Goal: Transaction & Acquisition: Purchase product/service

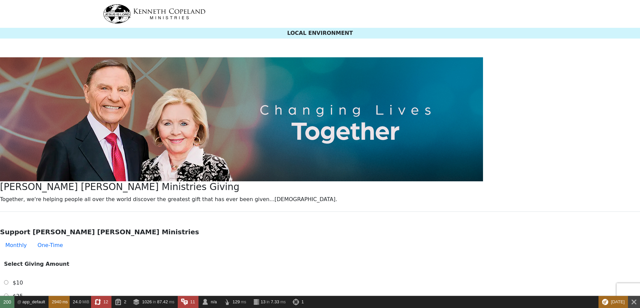
select select "[GEOGRAPHIC_DATA]"
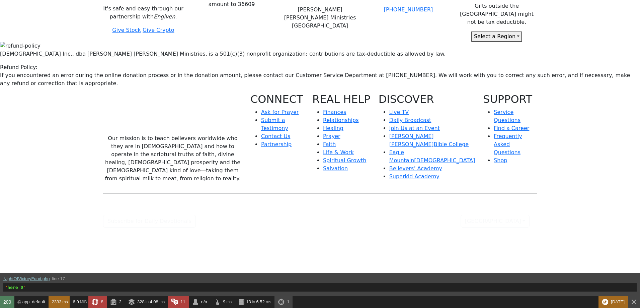
select select "[GEOGRAPHIC_DATA]"
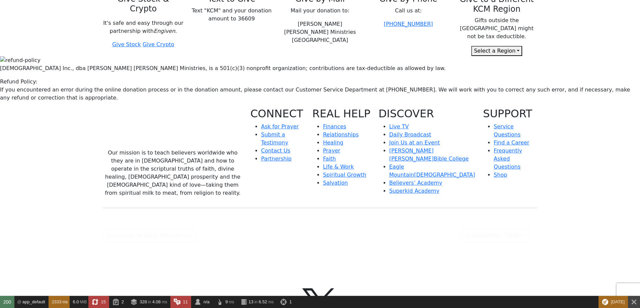
scroll to position [811, 0]
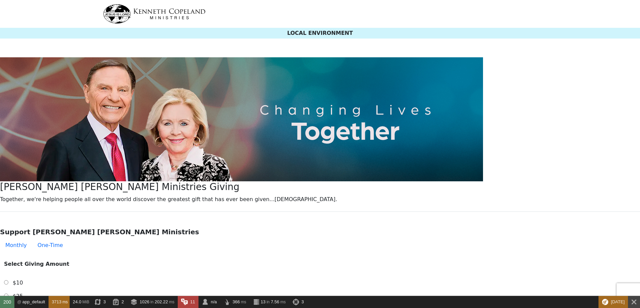
select select "[GEOGRAPHIC_DATA]"
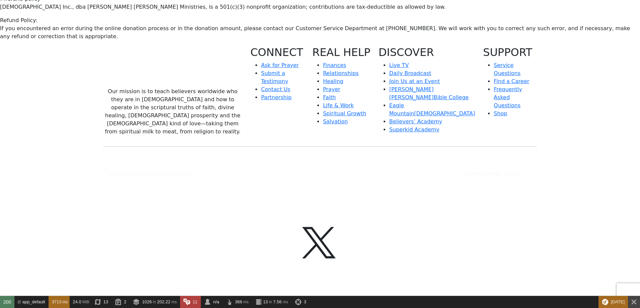
scroll to position [981, 0]
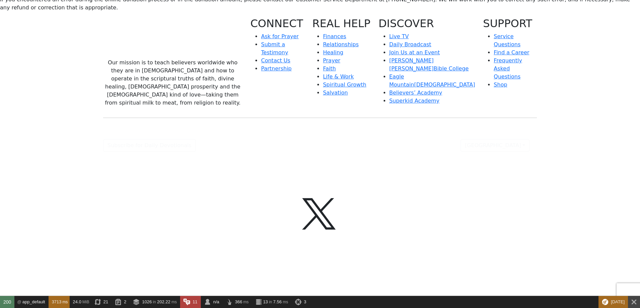
click at [566, 127] on div "Our mission is to teach believers worldwide who they are in Christ and how to o…" at bounding box center [320, 249] width 640 height 464
click at [575, 124] on div "Our mission is to teach believers worldwide who they are in Christ and how to o…" at bounding box center [320, 249] width 640 height 464
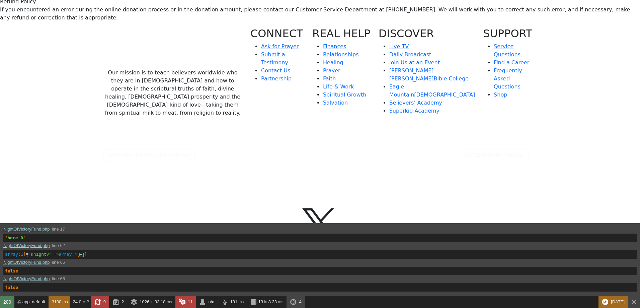
select select "[GEOGRAPHIC_DATA]"
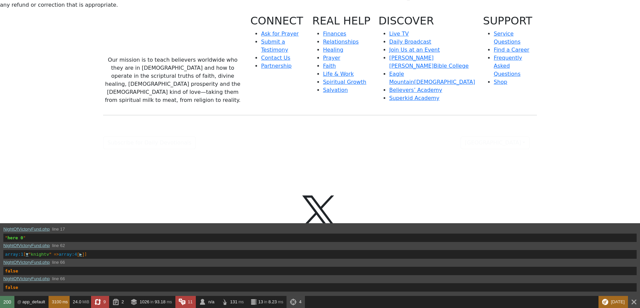
scroll to position [969, 0]
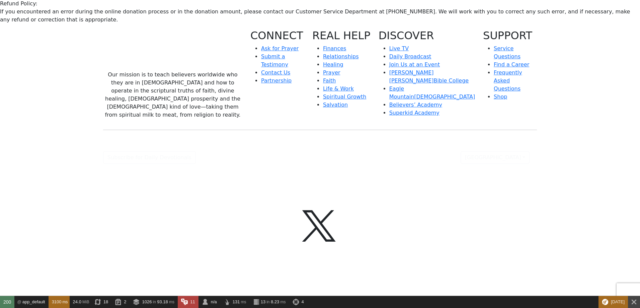
click at [572, 13] on div "Eagle Mountain International Church Inc., dba Kenneth Copeland Ministries, is a…" at bounding box center [320, 1] width 640 height 46
click at [572, 24] on div "[DEMOGRAPHIC_DATA] Inc., dba [PERSON_NAME] [PERSON_NAME] Ministries, is a 501(c…" at bounding box center [320, 1] width 640 height 46
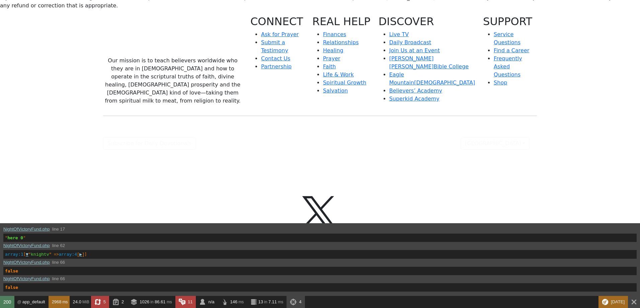
scroll to position [981, 0]
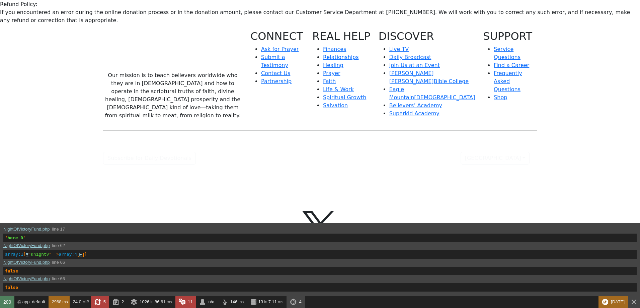
select select "[GEOGRAPHIC_DATA]"
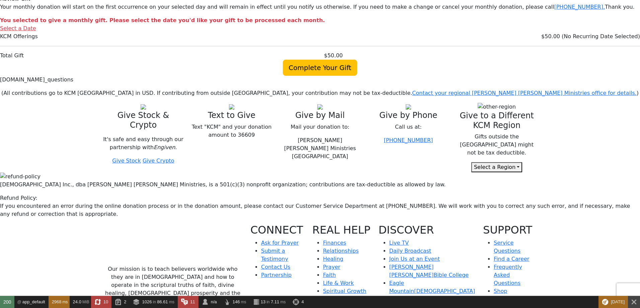
scroll to position [740, 0]
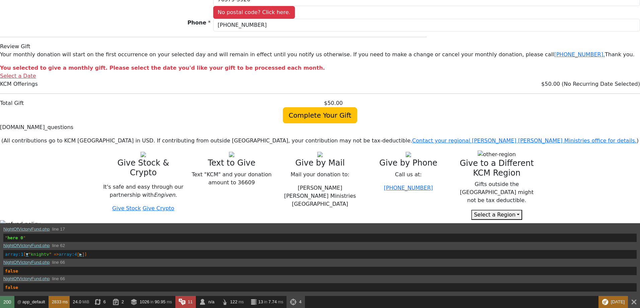
scroll to position [726, 0]
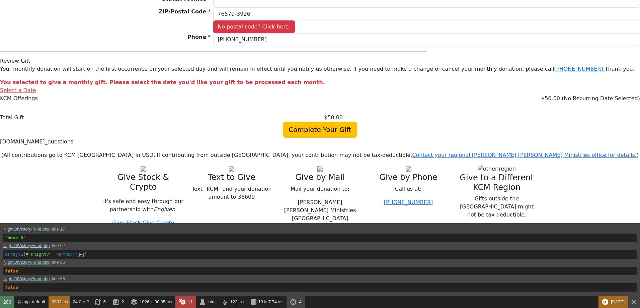
select select "[GEOGRAPHIC_DATA]"
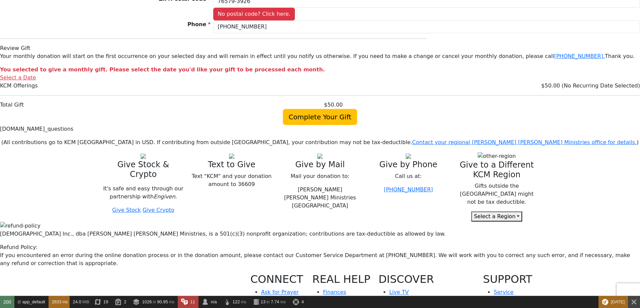
click at [596, 107] on body "LOCAL ENVIRONMENT [PERSON_NAME] [PERSON_NAME] Ministries Giving Together, we're…" at bounding box center [320, 11] width 640 height 1474
click at [602, 107] on body "LOCAL ENVIRONMENT [PERSON_NAME] [PERSON_NAME] Ministries Giving Together, we're…" at bounding box center [320, 11] width 640 height 1474
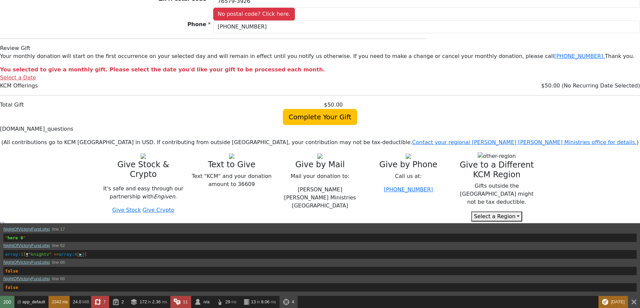
select select "[GEOGRAPHIC_DATA]"
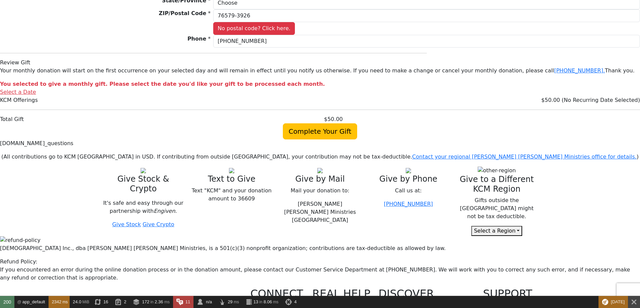
click at [566, 123] on body "LOCAL ENVIRONMENT [PERSON_NAME] [PERSON_NAME] Ministries Giving Together, we're…" at bounding box center [320, 26] width 640 height 1474
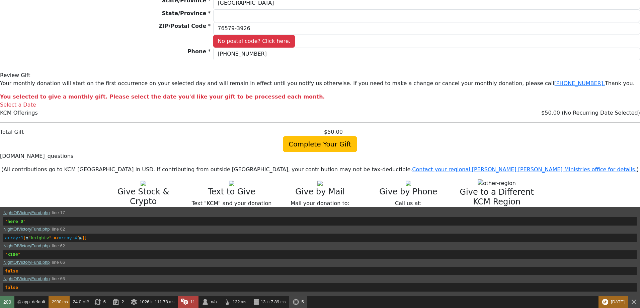
scroll to position [697, 0]
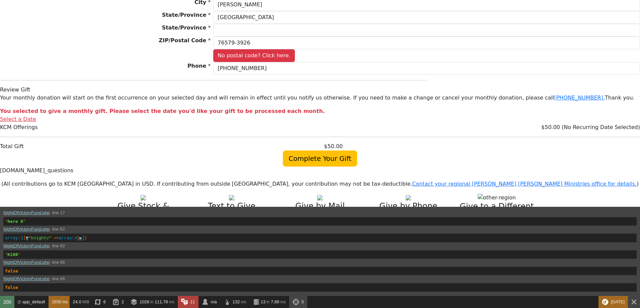
select select "[GEOGRAPHIC_DATA]"
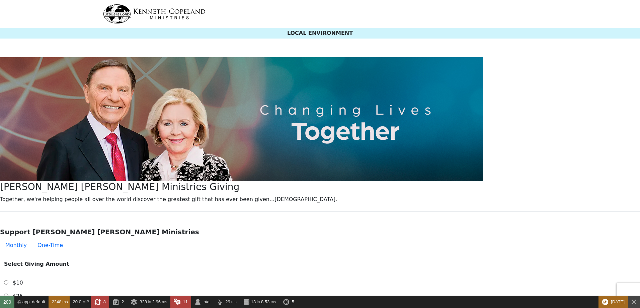
select select "[GEOGRAPHIC_DATA]"
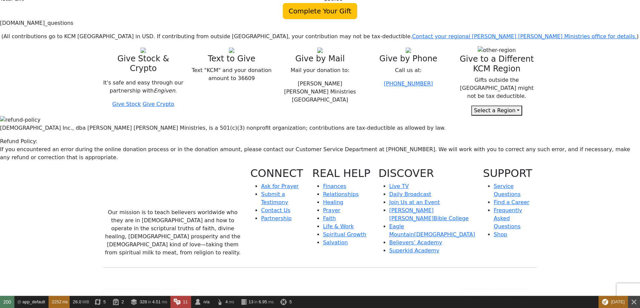
scroll to position [870, 0]
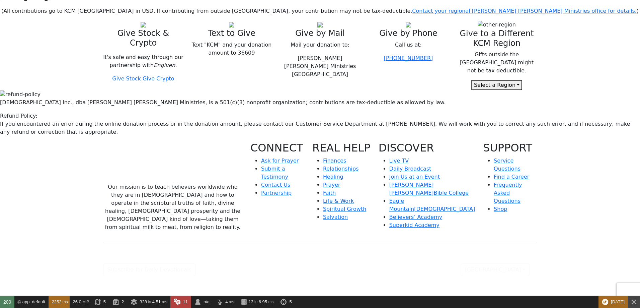
select select "[GEOGRAPHIC_DATA]"
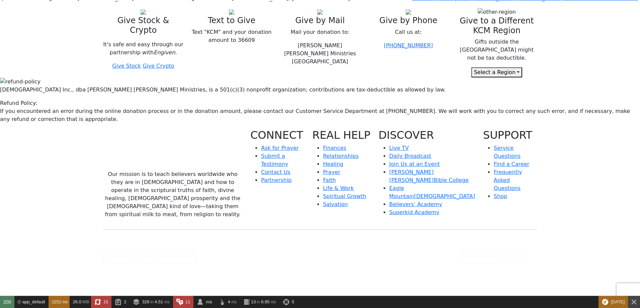
click at [589, 113] on div "[DEMOGRAPHIC_DATA] Inc., dba [PERSON_NAME] [PERSON_NAME] Ministries, is a 501(c…" at bounding box center [320, 100] width 640 height 46
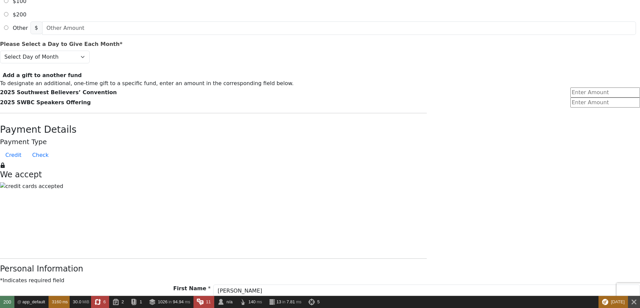
scroll to position [329, 0]
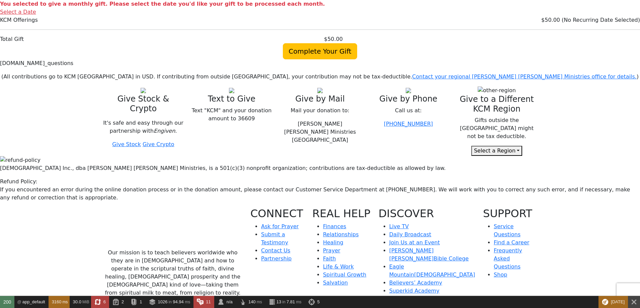
select select "[GEOGRAPHIC_DATA]"
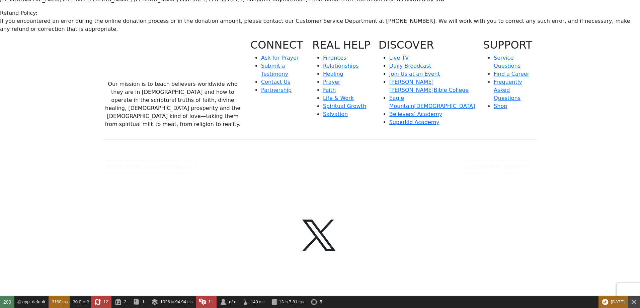
scroll to position [941, 0]
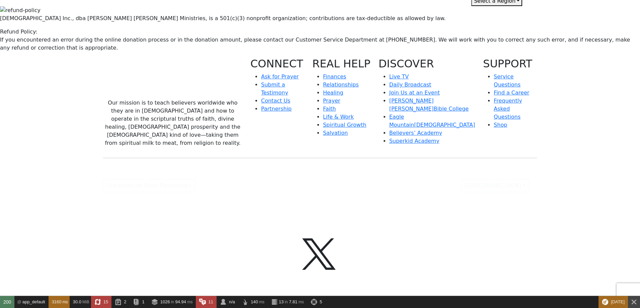
click at [570, 52] on div "Eagle Mountain International Church Inc., dba Kenneth Copeland Ministries, is a…" at bounding box center [320, 29] width 640 height 46
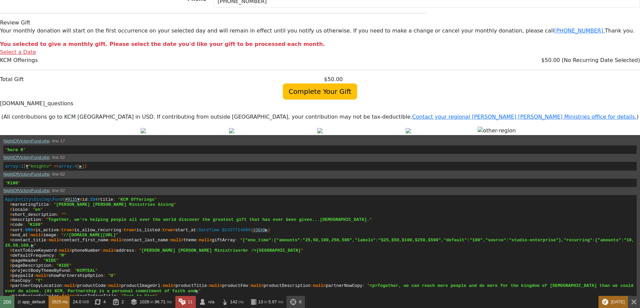
scroll to position [749, 0]
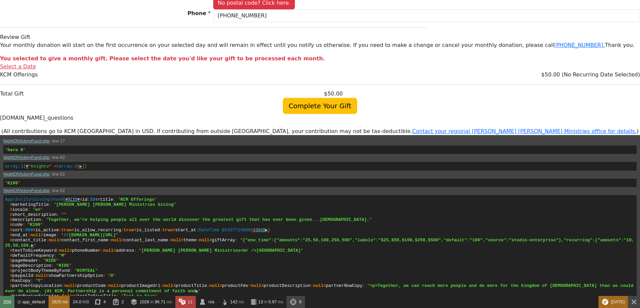
select select "[GEOGRAPHIC_DATA]"
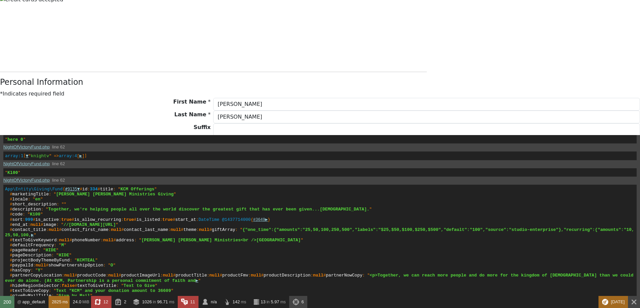
scroll to position [0, 0]
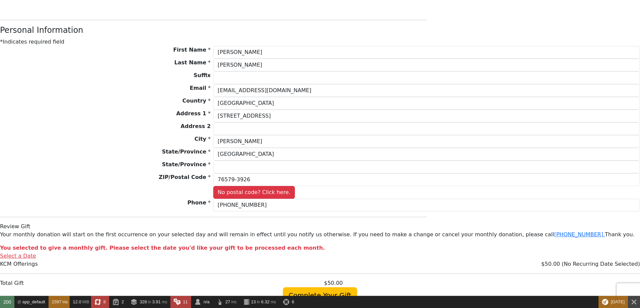
select select "[GEOGRAPHIC_DATA]"
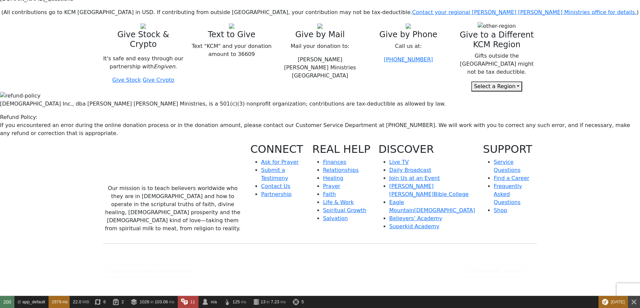
select select "[GEOGRAPHIC_DATA]"
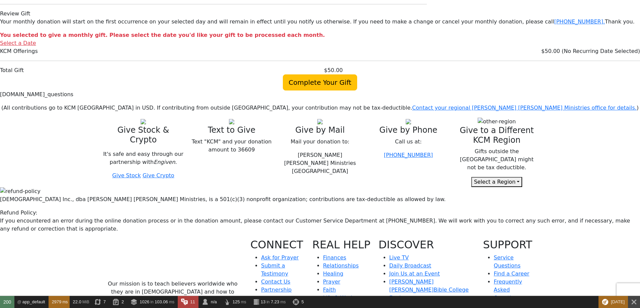
scroll to position [707, 0]
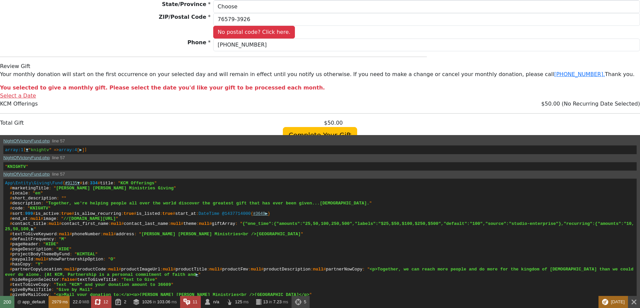
click at [79, 152] on span "▶" at bounding box center [80, 149] width 3 height 5
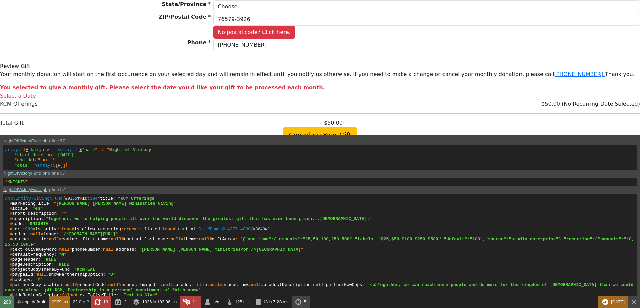
click at [65, 168] on samp "" name " => " Night of Victory " " start_date " => " 2025-09-22 " " end_date " …" at bounding box center [79, 158] width 149 height 20
click at [61, 168] on span "▶" at bounding box center [59, 165] width 3 height 5
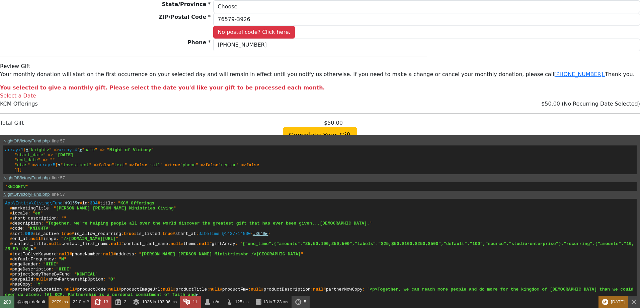
click at [61, 167] on span "▼" at bounding box center [59, 164] width 3 height 5
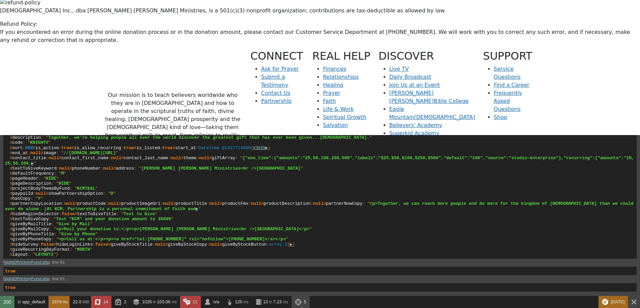
scroll to position [80, 0]
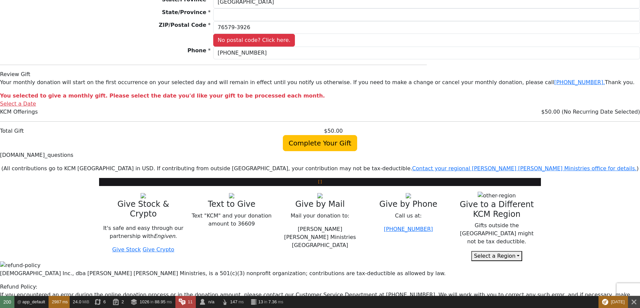
select select "[GEOGRAPHIC_DATA]"
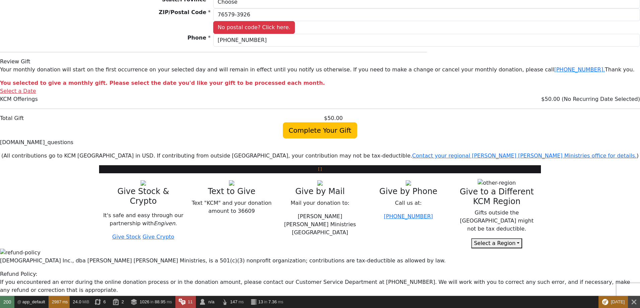
scroll to position [743, 0]
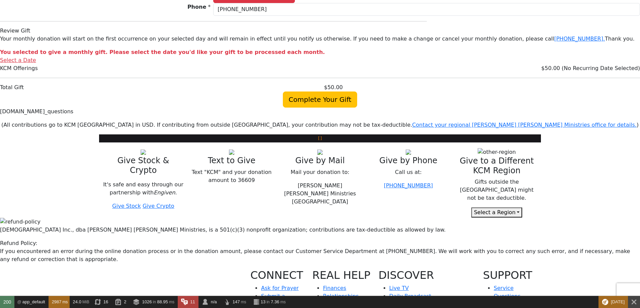
click at [602, 101] on body "LOCAL ENVIRONMENT [PERSON_NAME] [PERSON_NAME] Ministries Giving Together, we're…" at bounding box center [320, 0] width 640 height 1487
click at [602, 100] on body "LOCAL ENVIRONMENT [PERSON_NAME] [PERSON_NAME] Ministries Giving Together, we're…" at bounding box center [320, 0] width 640 height 1487
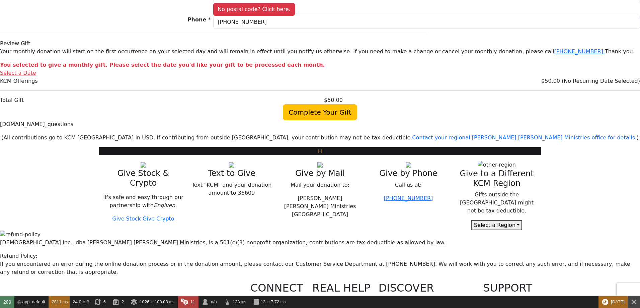
select select "[GEOGRAPHIC_DATA]"
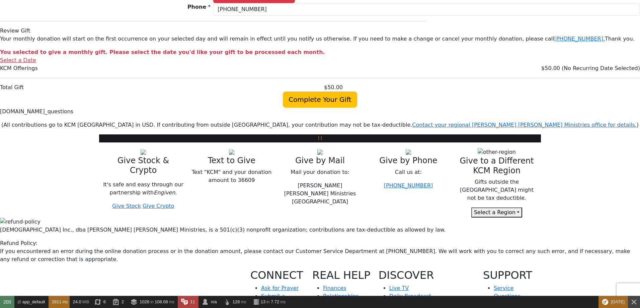
scroll to position [729, 0]
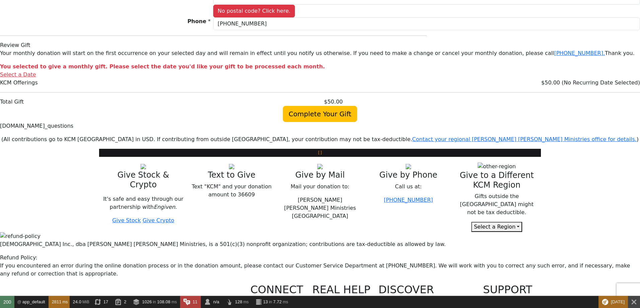
click at [569, 124] on body "LOCAL ENVIRONMENT [PERSON_NAME] [PERSON_NAME] Ministries Giving Together, we're…" at bounding box center [320, 14] width 640 height 1487
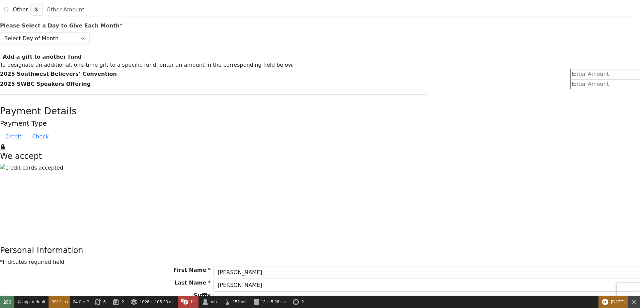
scroll to position [327, 0]
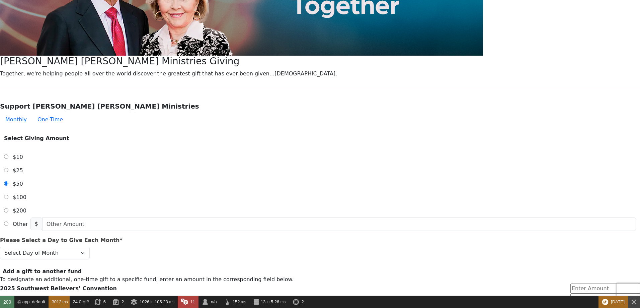
select select "[GEOGRAPHIC_DATA]"
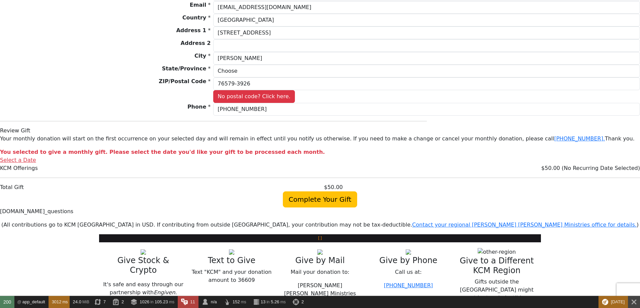
scroll to position [965, 0]
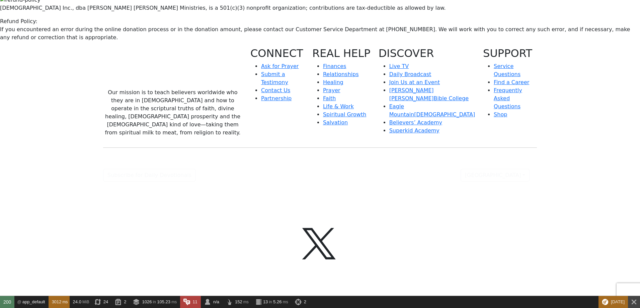
click at [585, 35] on div "[DEMOGRAPHIC_DATA] Inc., dba [PERSON_NAME] [PERSON_NAME] Ministries, is a 501(c…" at bounding box center [320, 19] width 640 height 46
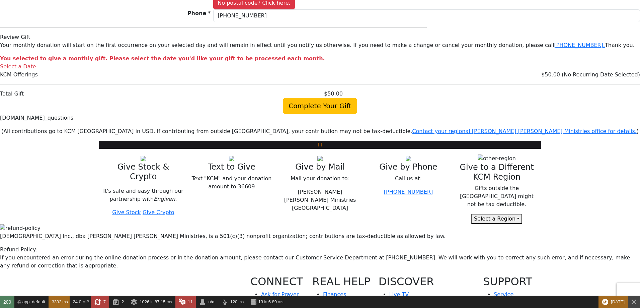
select select "[GEOGRAPHIC_DATA]"
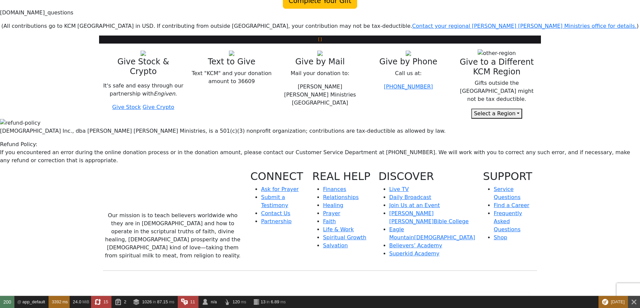
scroll to position [724, 0]
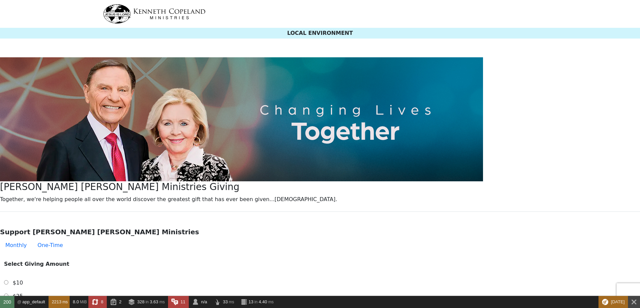
select select "[GEOGRAPHIC_DATA]"
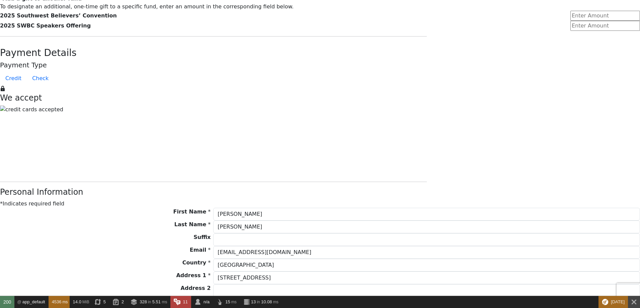
scroll to position [402, 0]
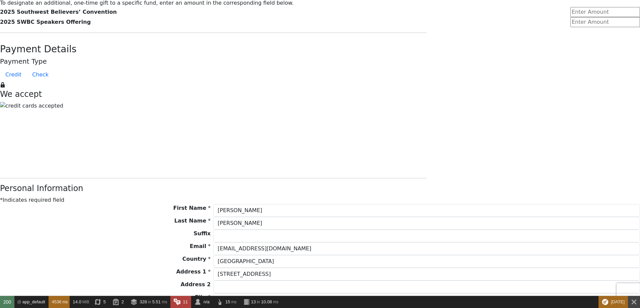
select select "[GEOGRAPHIC_DATA]"
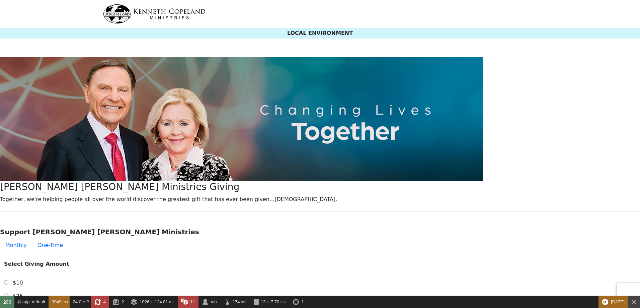
select select "[GEOGRAPHIC_DATA]"
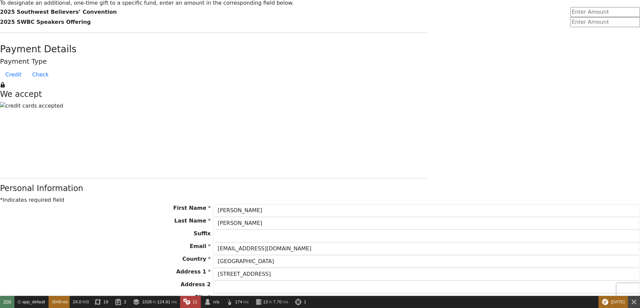
click at [459, 60] on form "Kenneth Copeland Ministries Giving Together, we're helping people all over the …" at bounding box center [320, 53] width 640 height 833
click at [500, 61] on form "Kenneth Copeland Ministries Giving Together, we're helping people all over the …" at bounding box center [320, 53] width 640 height 833
select select "[GEOGRAPHIC_DATA]"
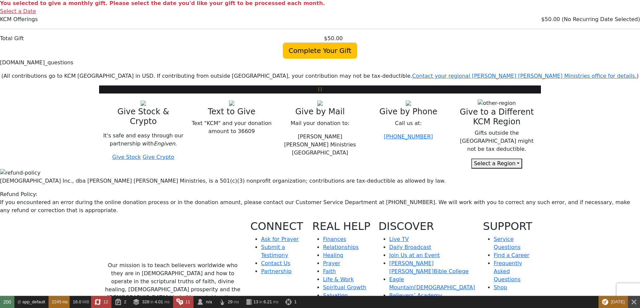
scroll to position [724, 0]
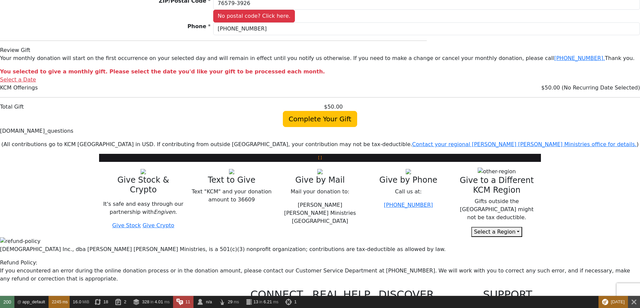
click at [567, 96] on body "LOCAL ENVIRONMENT [PERSON_NAME] [PERSON_NAME] Ministries Giving Together, we're…" at bounding box center [320, 19] width 640 height 1487
click at [584, 99] on body "LOCAL ENVIRONMENT [PERSON_NAME] [PERSON_NAME] Ministries Giving Together, we're…" at bounding box center [320, 19] width 640 height 1487
select select "[GEOGRAPHIC_DATA]"
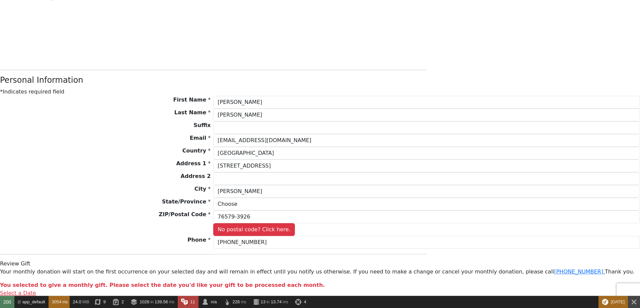
scroll to position [669, 0]
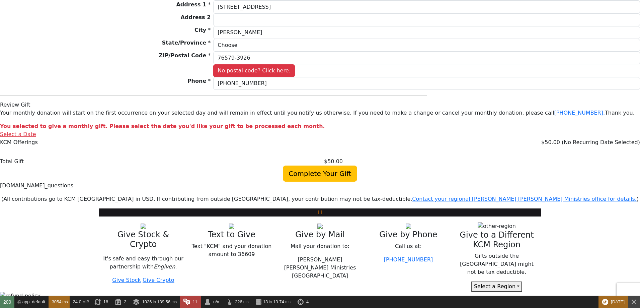
click at [603, 72] on body "LOCAL ENVIRONMENT [PERSON_NAME] [PERSON_NAME] Ministries Giving Together, we're…" at bounding box center [320, 74] width 640 height 1487
click at [592, 93] on body "LOCAL ENVIRONMENT [PERSON_NAME] [PERSON_NAME] Ministries Giving Together, we're…" at bounding box center [320, 74] width 640 height 1487
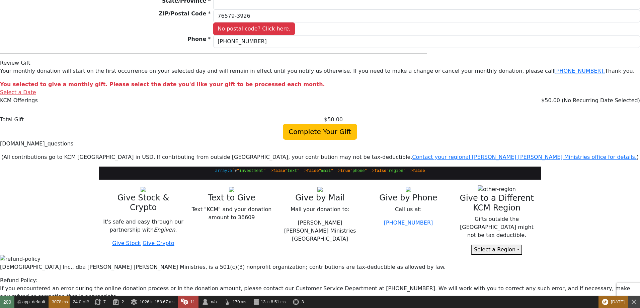
scroll to position [709, 0]
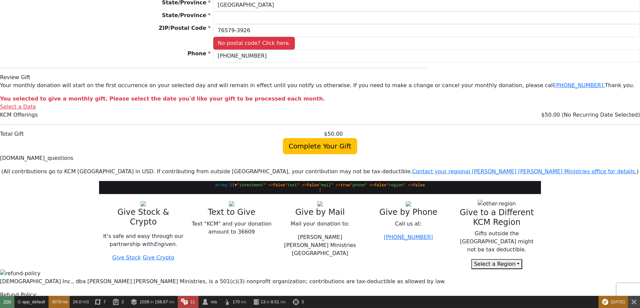
select select "[GEOGRAPHIC_DATA]"
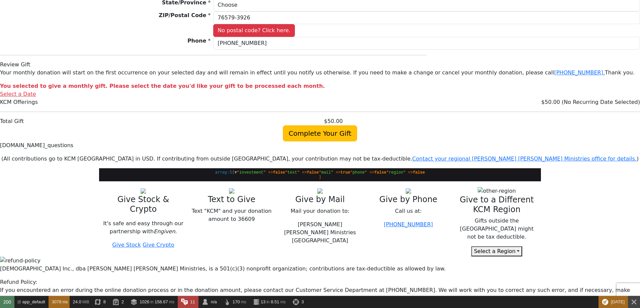
click at [237, 170] on span "▼" at bounding box center [235, 172] width 2 height 5
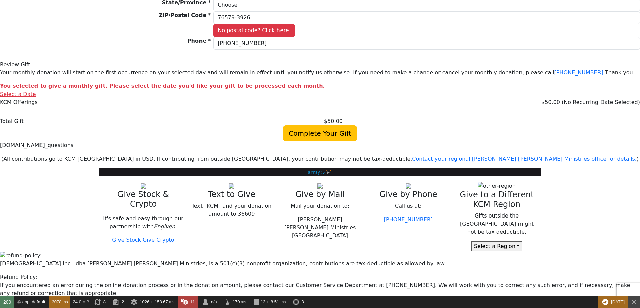
click at [330, 170] on span "▶" at bounding box center [329, 172] width 2 height 5
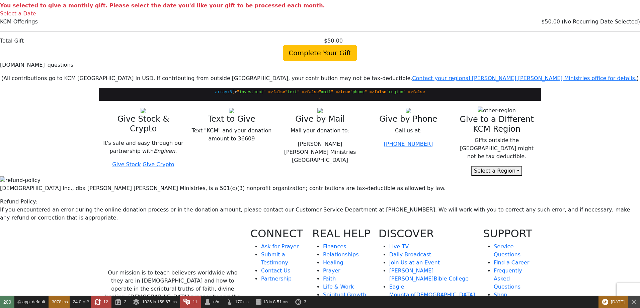
scroll to position [749, 0]
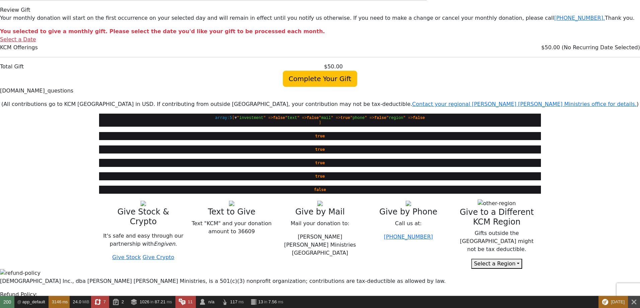
scroll to position [788, 0]
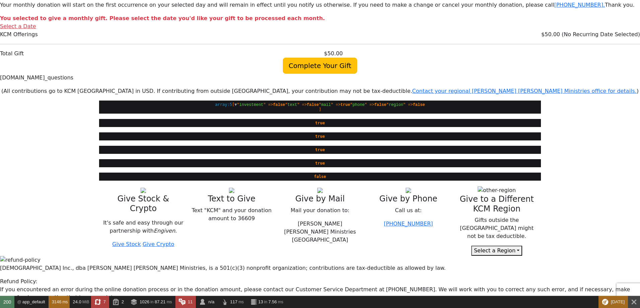
select select "[GEOGRAPHIC_DATA]"
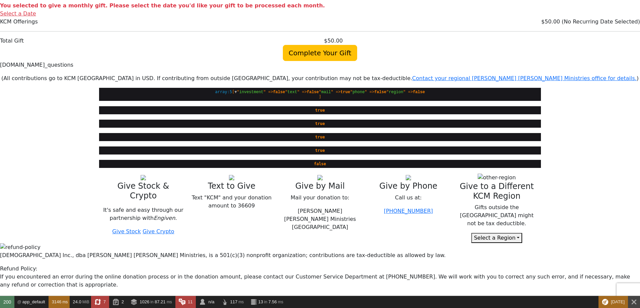
scroll to position [775, 0]
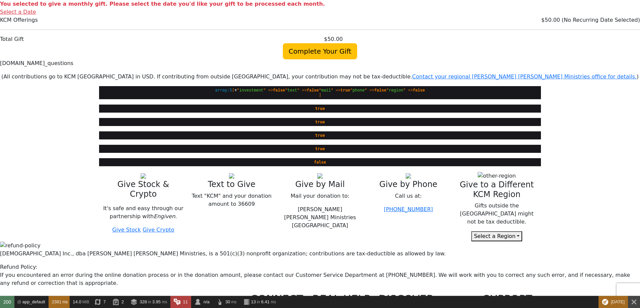
scroll to position [790, 0]
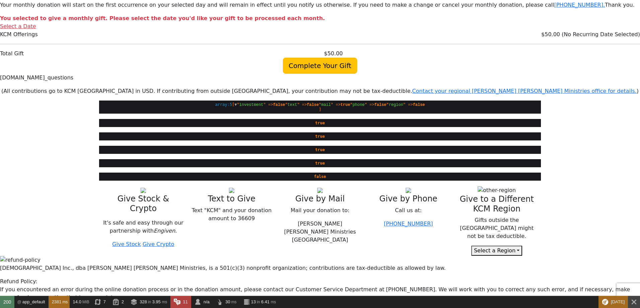
select select "[GEOGRAPHIC_DATA]"
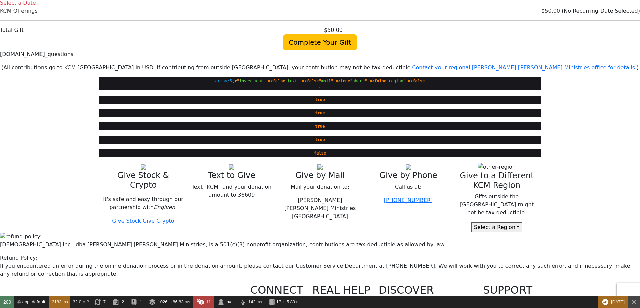
select select "[GEOGRAPHIC_DATA]"
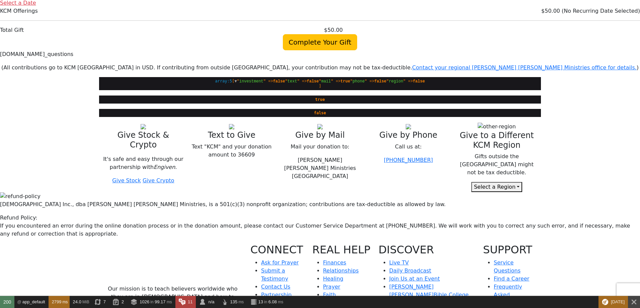
select select "[GEOGRAPHIC_DATA]"
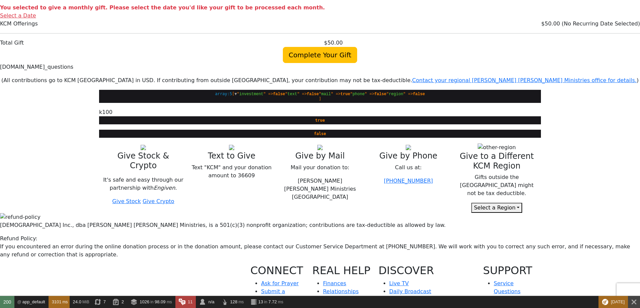
select select "[GEOGRAPHIC_DATA]"
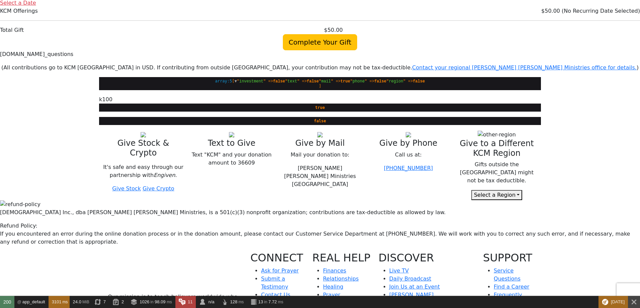
scroll to position [786, 0]
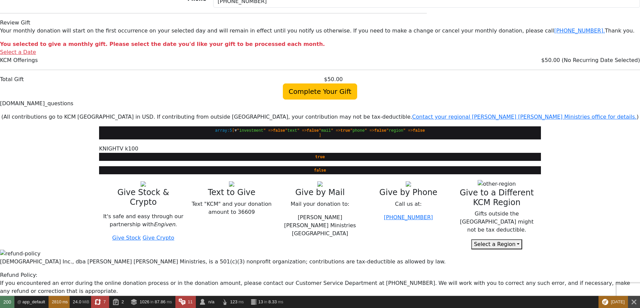
scroll to position [749, 0]
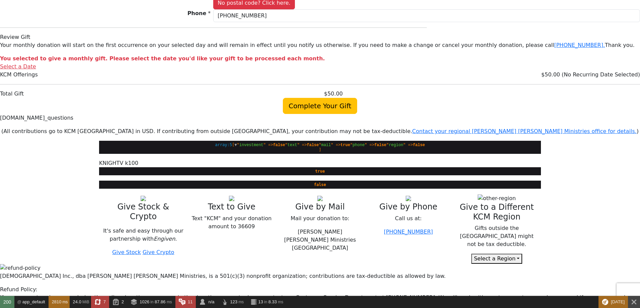
select select "[GEOGRAPHIC_DATA]"
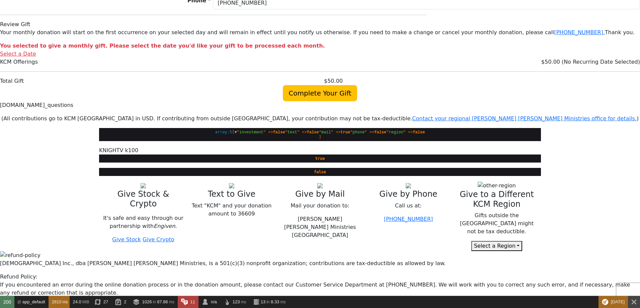
click at [627, 112] on body "LOCAL ENVIRONMENT [PERSON_NAME] [PERSON_NAME] Ministries Giving Together, we're…" at bounding box center [320, 14] width 640 height 1527
click at [625, 105] on body "LOCAL ENVIRONMENT [PERSON_NAME] [PERSON_NAME] Ministries Giving Together, we're…" at bounding box center [320, 14] width 640 height 1527
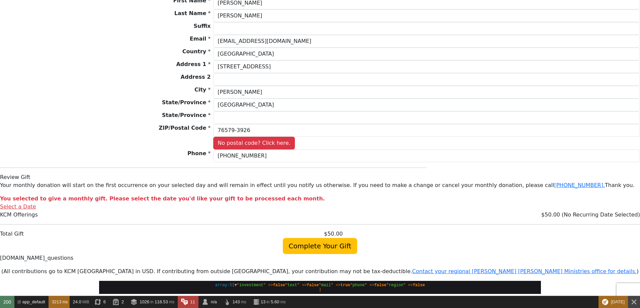
select select "[GEOGRAPHIC_DATA]"
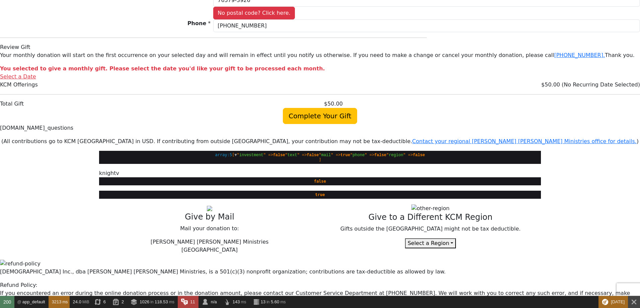
scroll to position [810, 0]
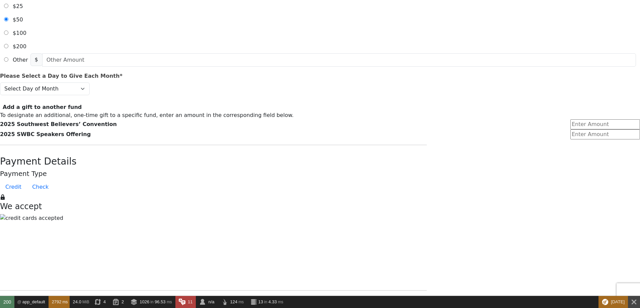
scroll to position [377, 0]
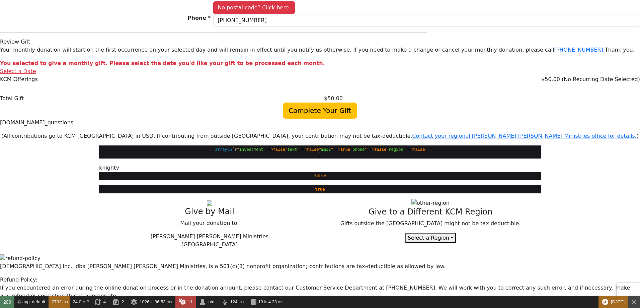
select select "[GEOGRAPHIC_DATA]"
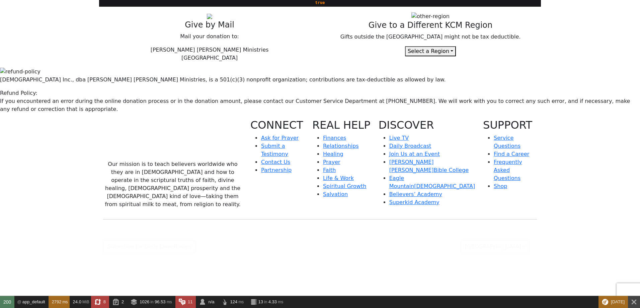
scroll to position [798, 0]
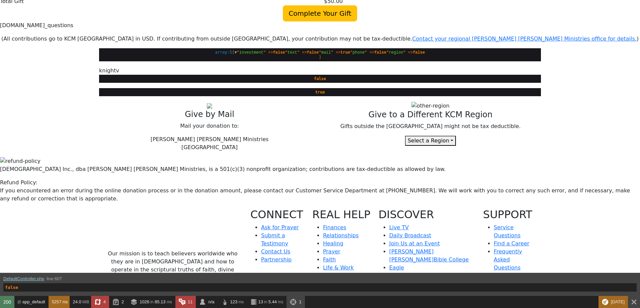
select select "[GEOGRAPHIC_DATA]"
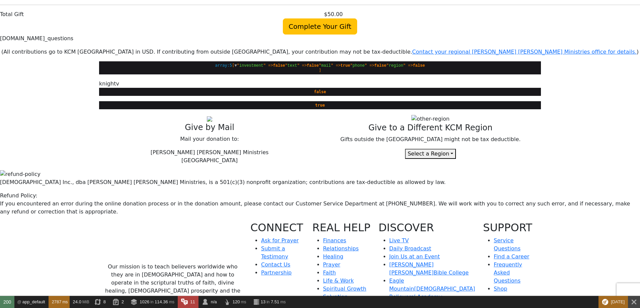
scroll to position [814, 0]
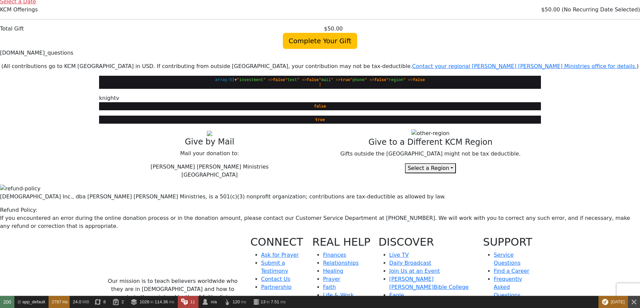
select select "[GEOGRAPHIC_DATA]"
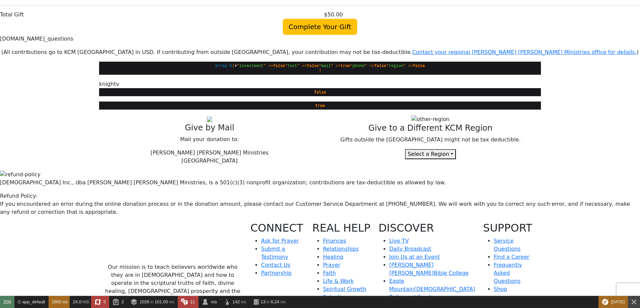
select select "[GEOGRAPHIC_DATA]"
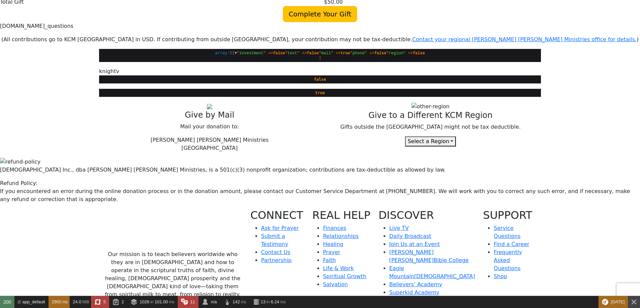
scroll to position [814, 0]
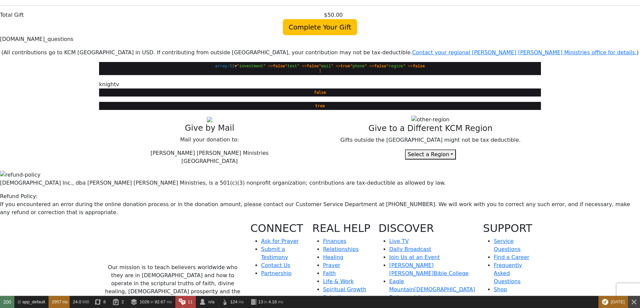
select select "[GEOGRAPHIC_DATA]"
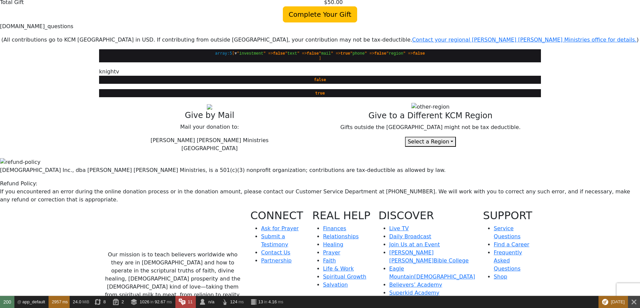
scroll to position [814, 0]
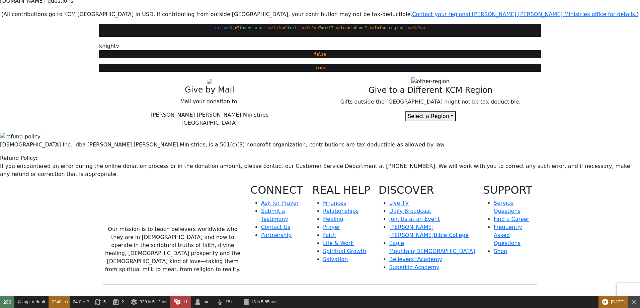
scroll to position [852, 0]
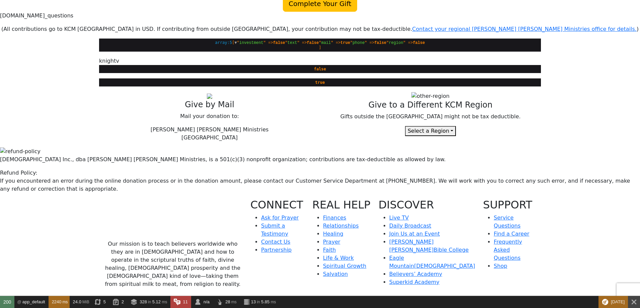
select select "[GEOGRAPHIC_DATA]"
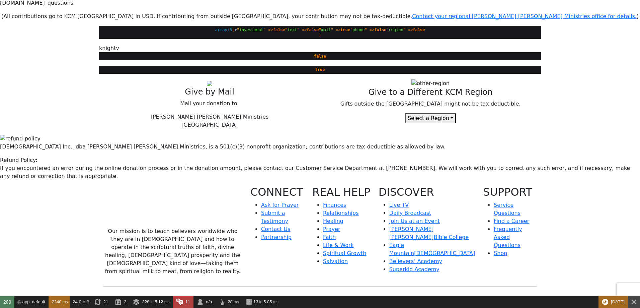
drag, startPoint x: 554, startPoint y: 134, endPoint x: 557, endPoint y: 135, distance: 3.6
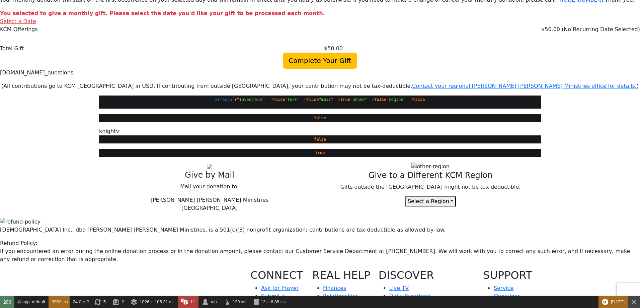
scroll to position [780, 0]
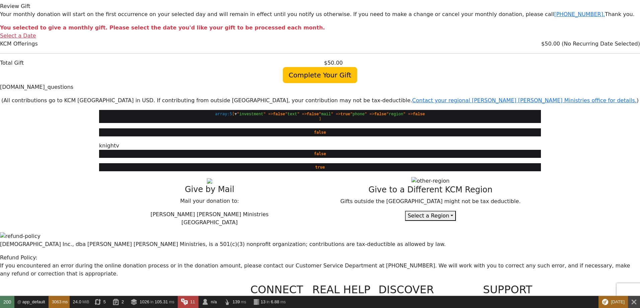
select select "[GEOGRAPHIC_DATA]"
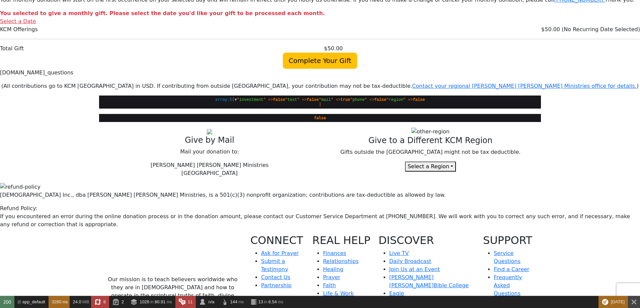
select select "[GEOGRAPHIC_DATA]"
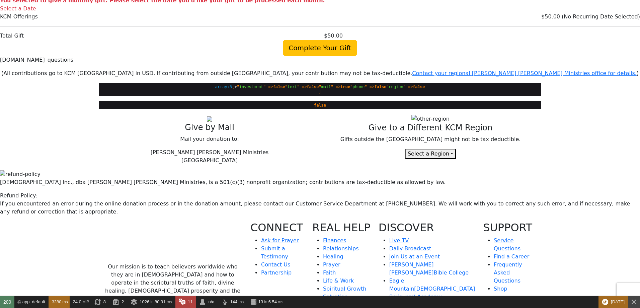
scroll to position [780, 0]
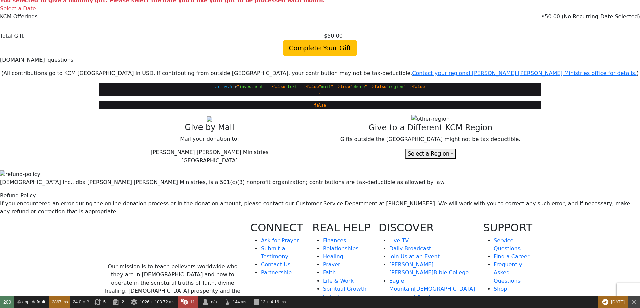
select select "[GEOGRAPHIC_DATA]"
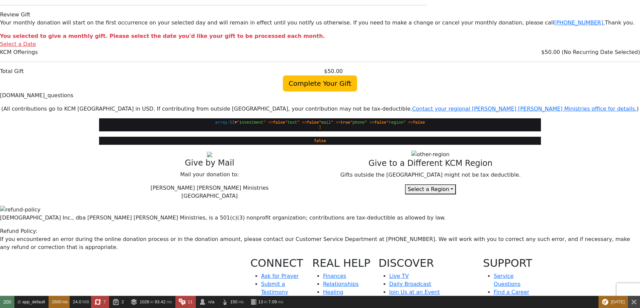
scroll to position [757, 0]
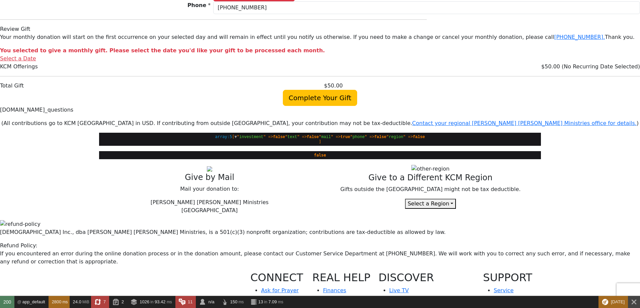
select select "[GEOGRAPHIC_DATA]"
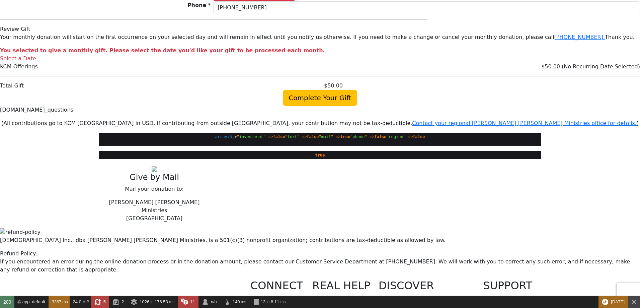
select select "[GEOGRAPHIC_DATA]"
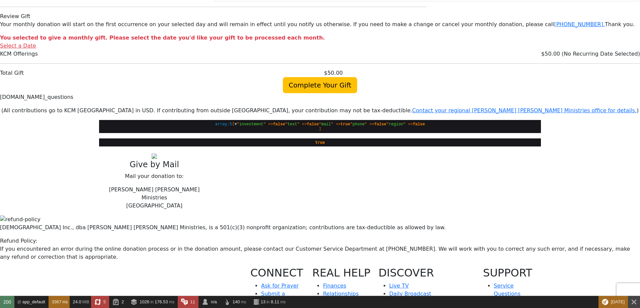
scroll to position [743, 0]
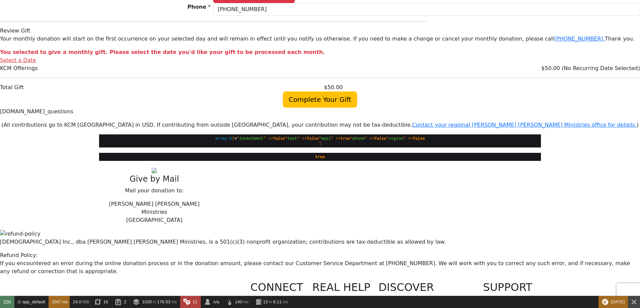
drag, startPoint x: 547, startPoint y: 161, endPoint x: 560, endPoint y: 156, distance: 14.2
click at [551, 159] on body "LOCAL ENVIRONMENT [PERSON_NAME] [PERSON_NAME] Ministries Giving Together, we're…" at bounding box center [320, 6] width 640 height 1499
click at [562, 153] on body "LOCAL ENVIRONMENT [PERSON_NAME] [PERSON_NAME] Ministries Giving Together, we're…" at bounding box center [320, 6] width 640 height 1499
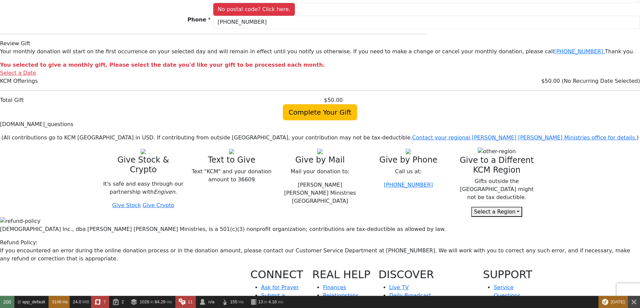
select select "[GEOGRAPHIC_DATA]"
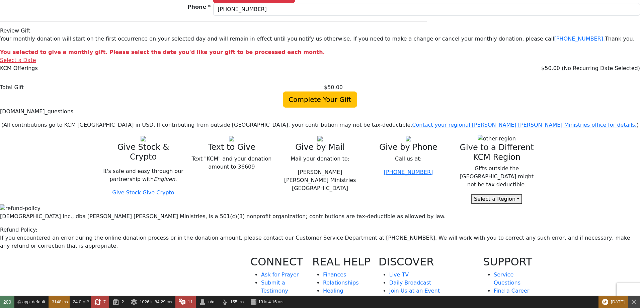
scroll to position [729, 0]
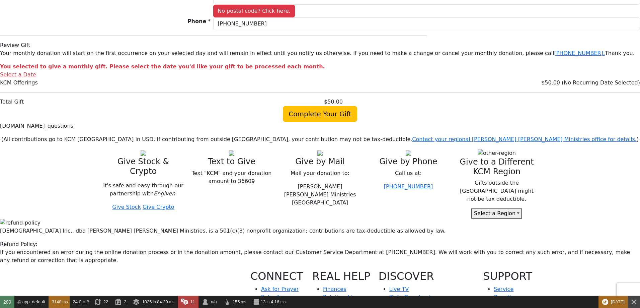
click at [621, 99] on body "LOCAL ENVIRONMENT [PERSON_NAME] [PERSON_NAME] Ministries Giving Together, we're…" at bounding box center [320, 8] width 640 height 1474
click at [609, 100] on body "LOCAL ENVIRONMENT [PERSON_NAME] [PERSON_NAME] Ministries Giving Together, we're…" at bounding box center [320, 8] width 640 height 1474
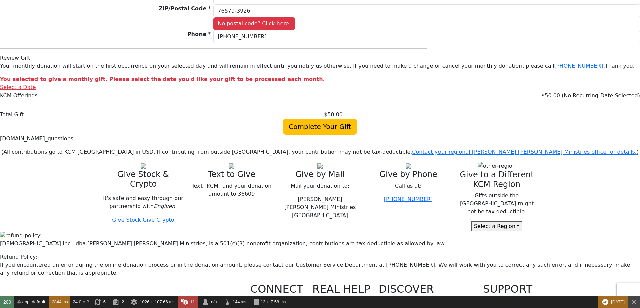
scroll to position [714, 0]
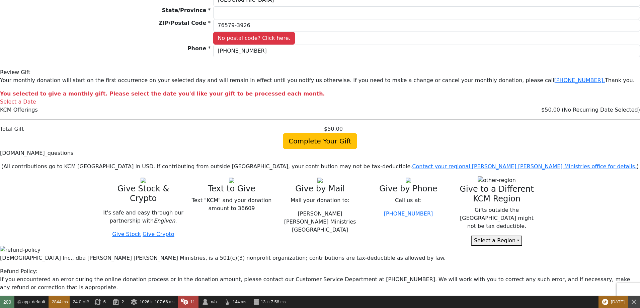
select select "[GEOGRAPHIC_DATA]"
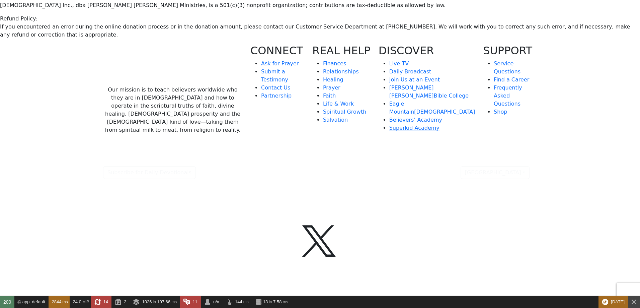
scroll to position [981, 0]
